Goal: Information Seeking & Learning: Learn about a topic

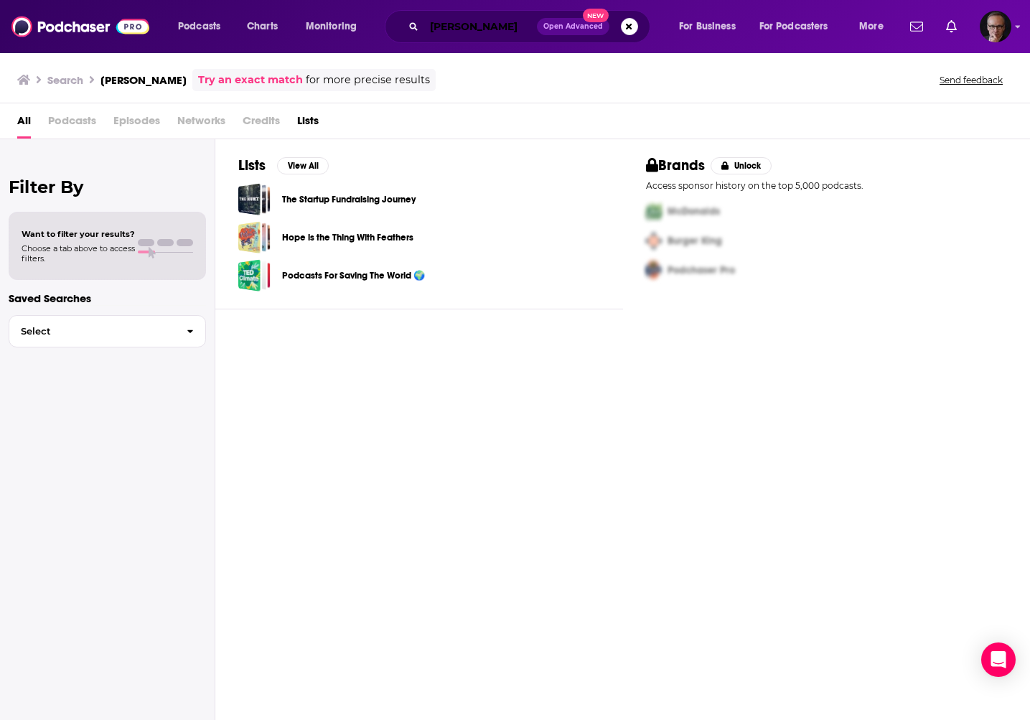
click at [436, 32] on input "[PERSON_NAME]" at bounding box center [480, 26] width 113 height 23
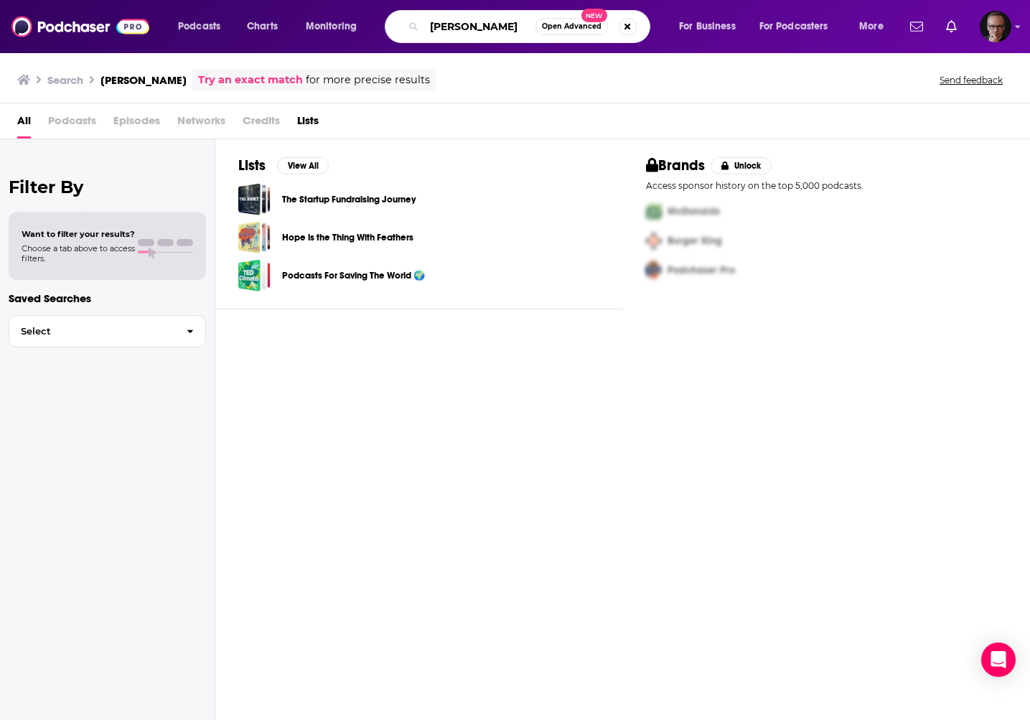
drag, startPoint x: 436, startPoint y: 32, endPoint x: 460, endPoint y: 31, distance: 23.7
click at [460, 31] on input "[PERSON_NAME]" at bounding box center [479, 26] width 111 height 23
paste input "[PERSON_NAME]"
type input ""[PERSON_NAME]""
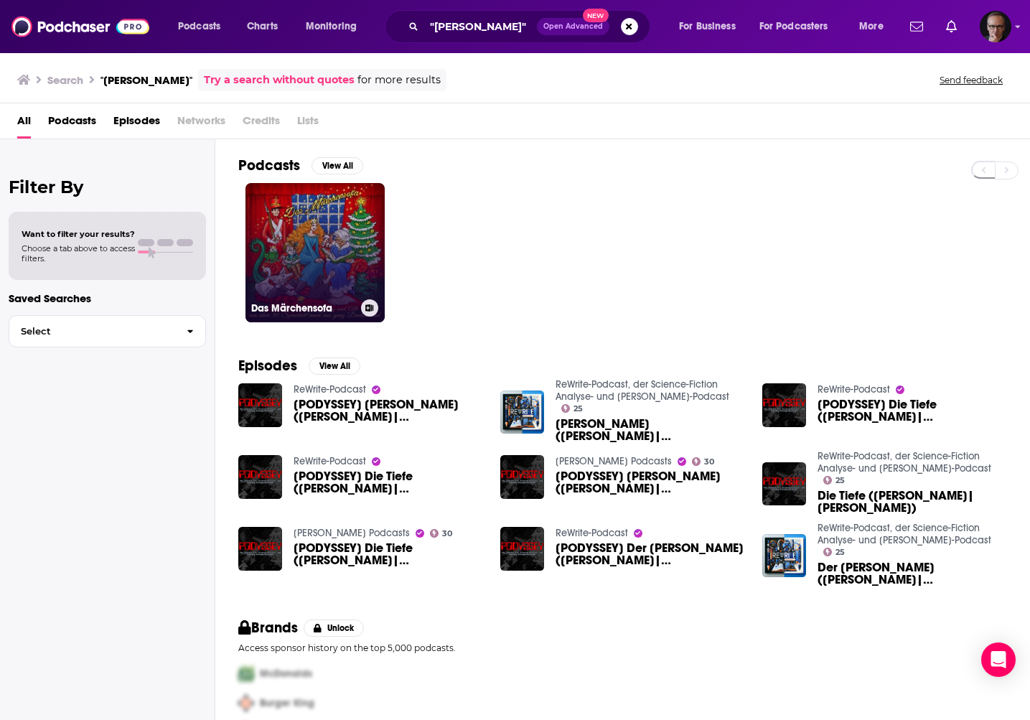
click at [277, 232] on link "Das Märchensofa" at bounding box center [315, 252] width 139 height 139
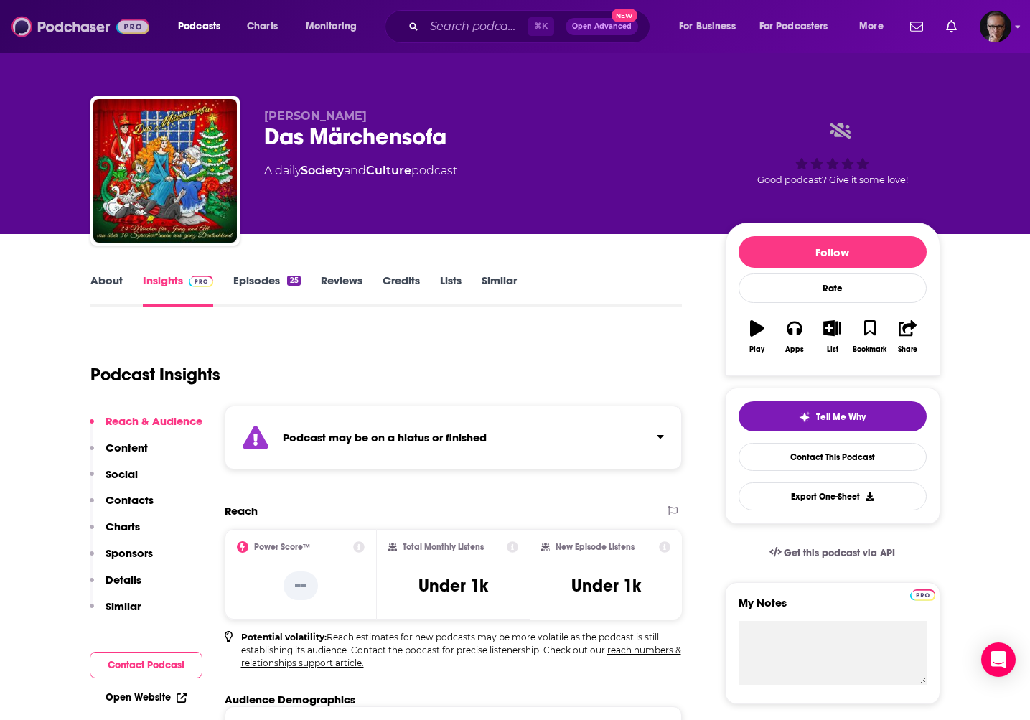
click at [48, 30] on img at bounding box center [80, 26] width 138 height 27
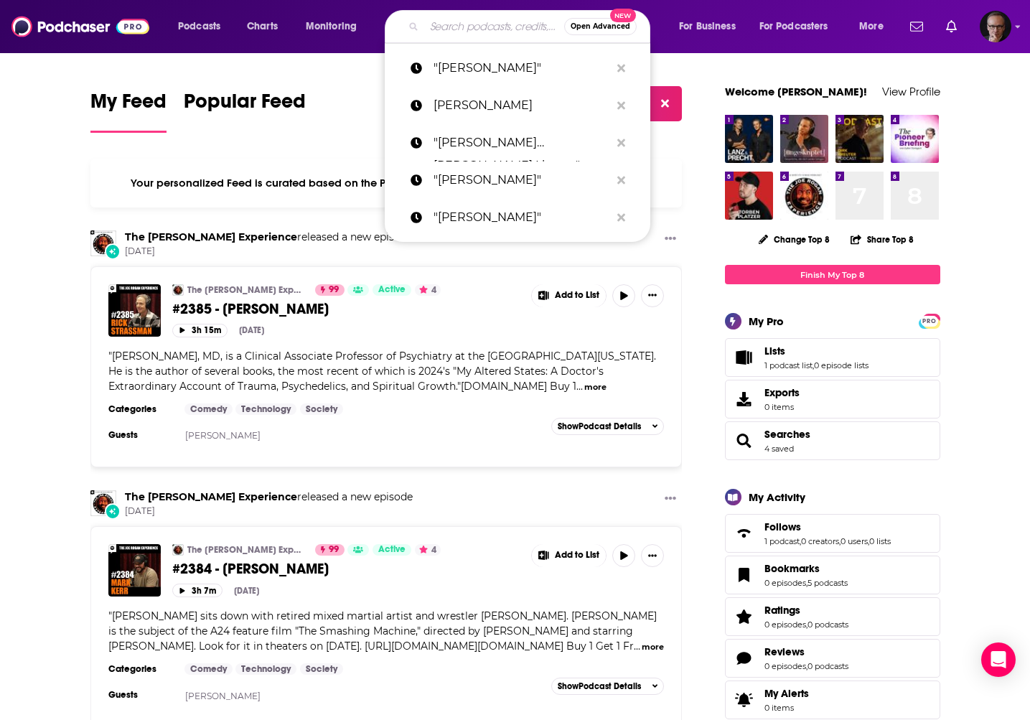
click at [460, 26] on input "Search podcasts, credits, & more..." at bounding box center [494, 26] width 140 height 23
paste input "[PERSON_NAME]"
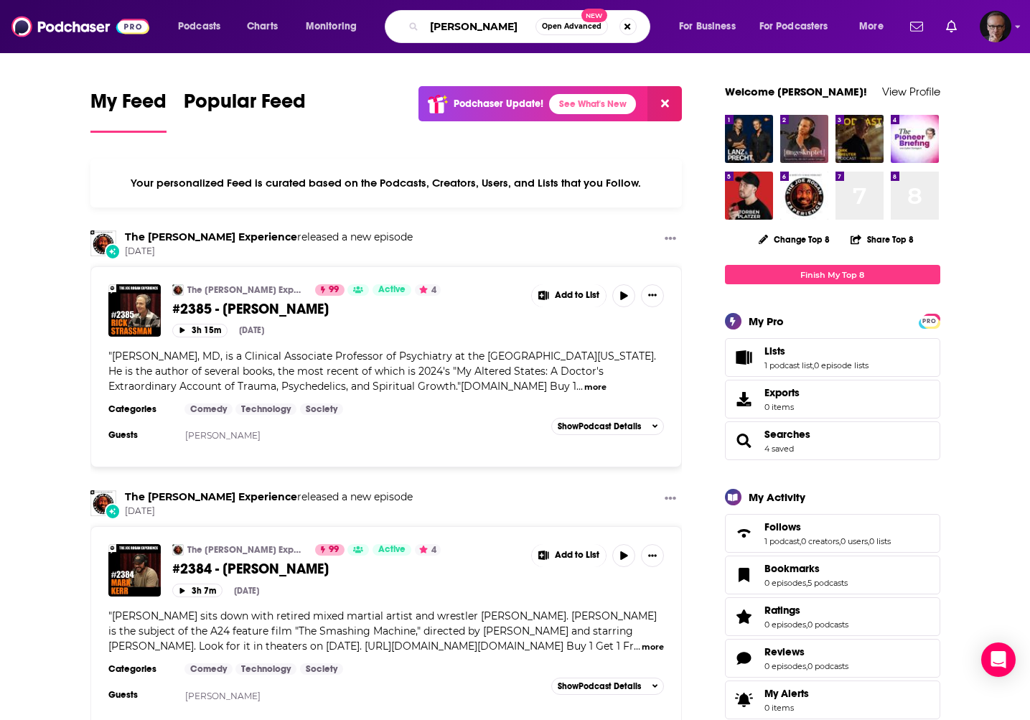
type input "[PERSON_NAME]"
